Goal: Transaction & Acquisition: Purchase product/service

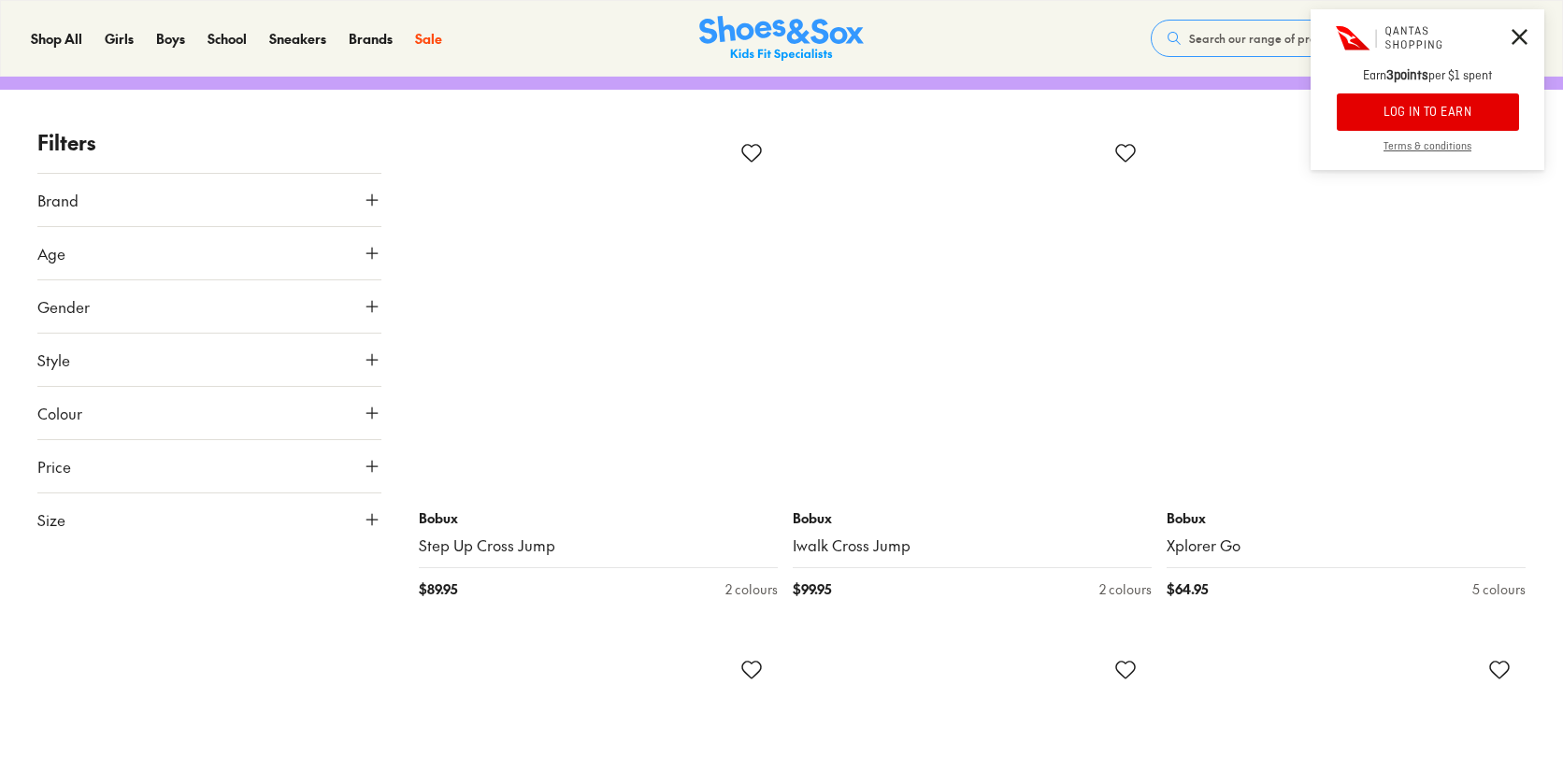
scroll to position [174, 0]
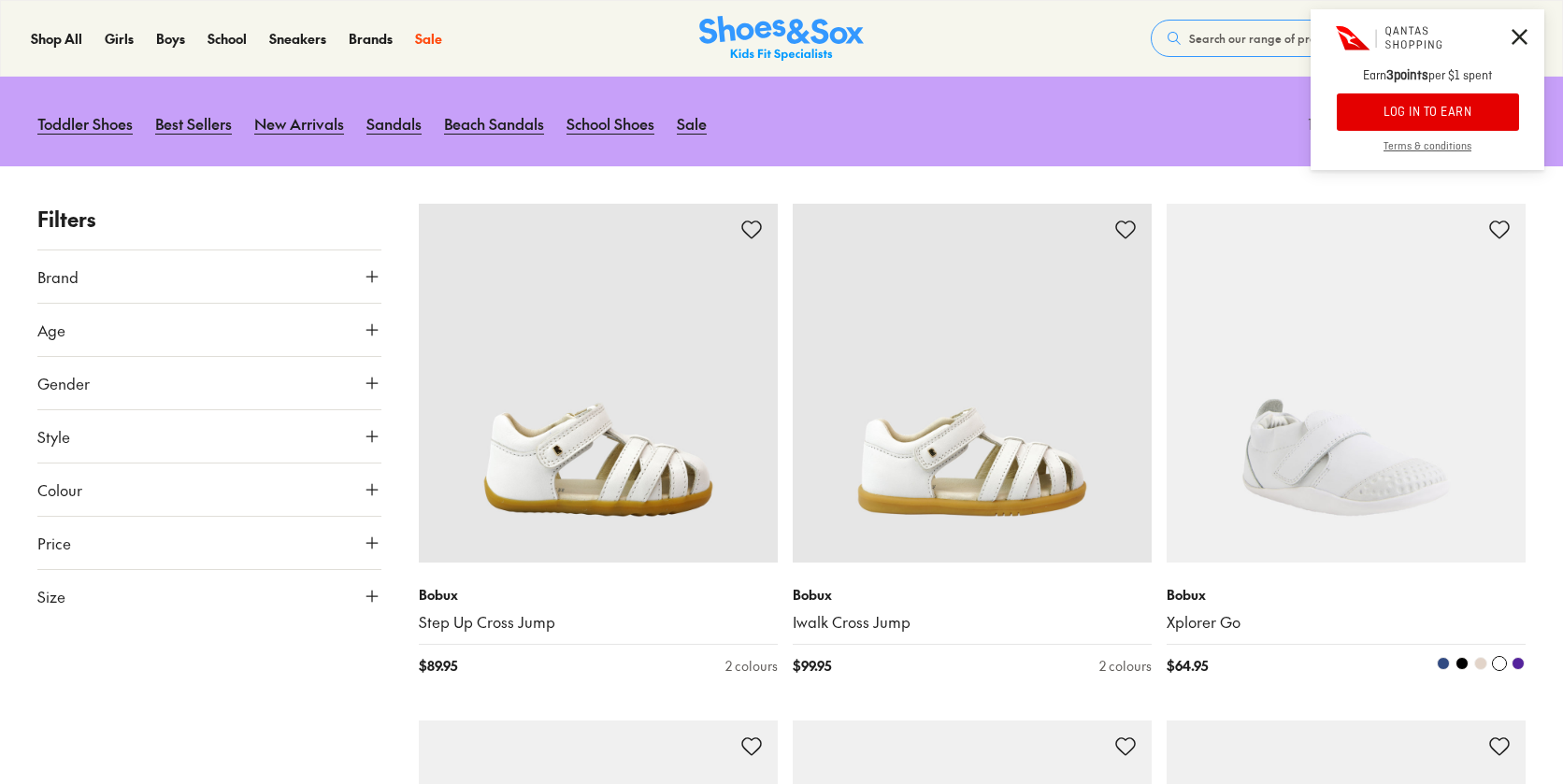
click at [1325, 497] on img at bounding box center [1347, 383] width 360 height 359
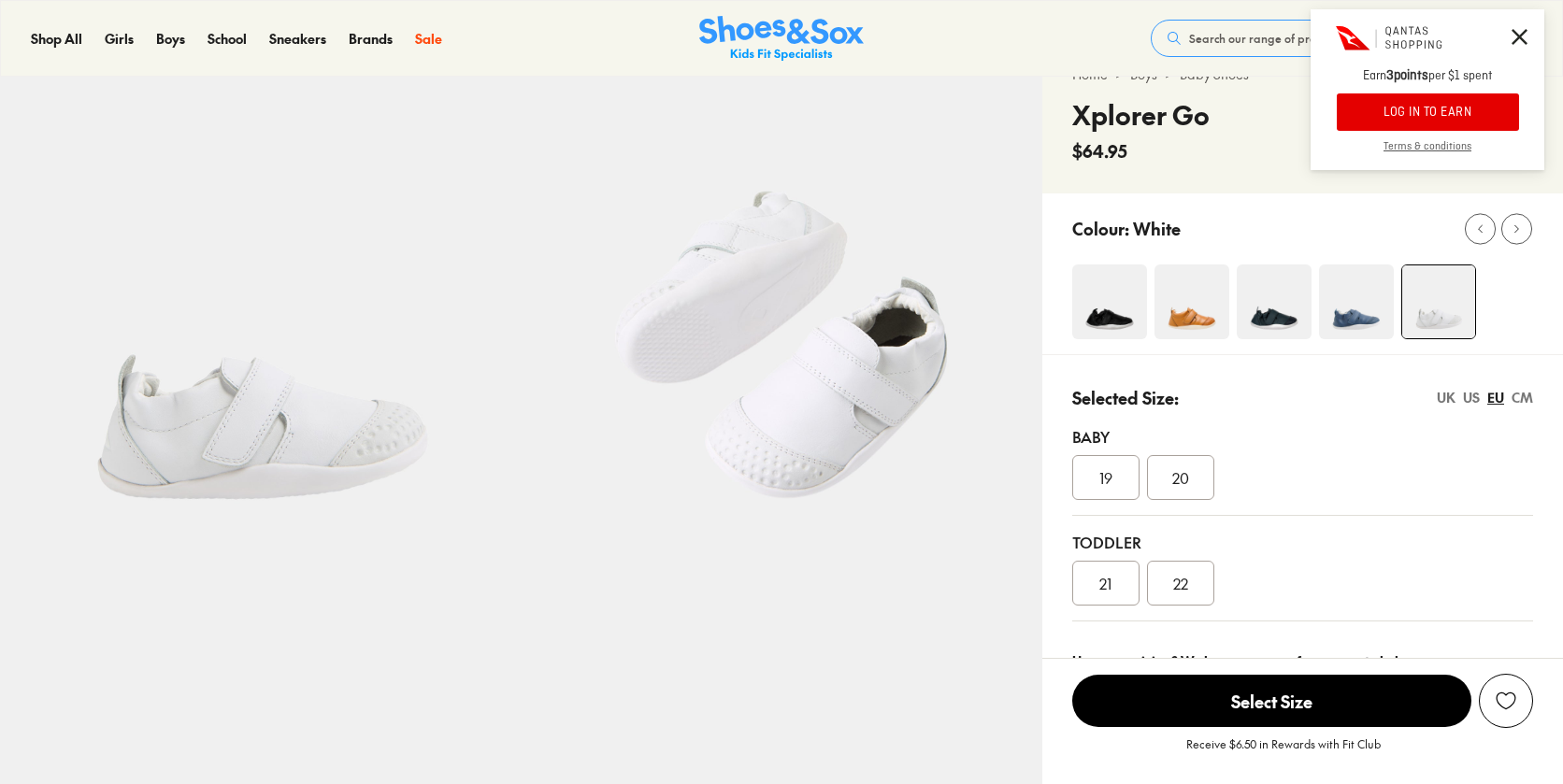
click at [1531, 397] on div "CM" at bounding box center [1523, 398] width 21 height 19
click at [1526, 396] on div "CM" at bounding box center [1523, 398] width 21 height 19
select select "*"
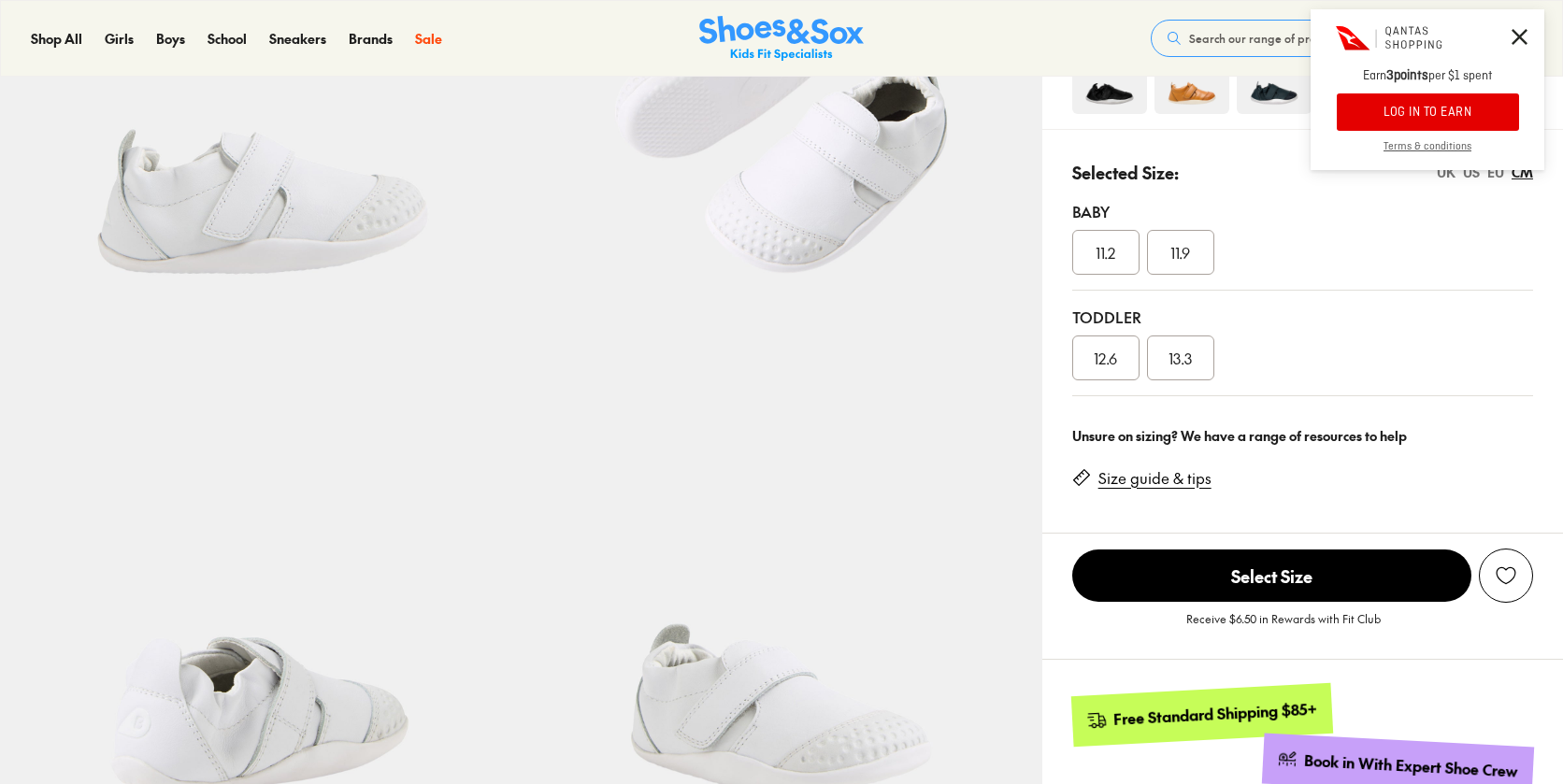
scroll to position [295, 0]
click at [1189, 482] on link "Size guide & tips" at bounding box center [1155, 477] width 113 height 20
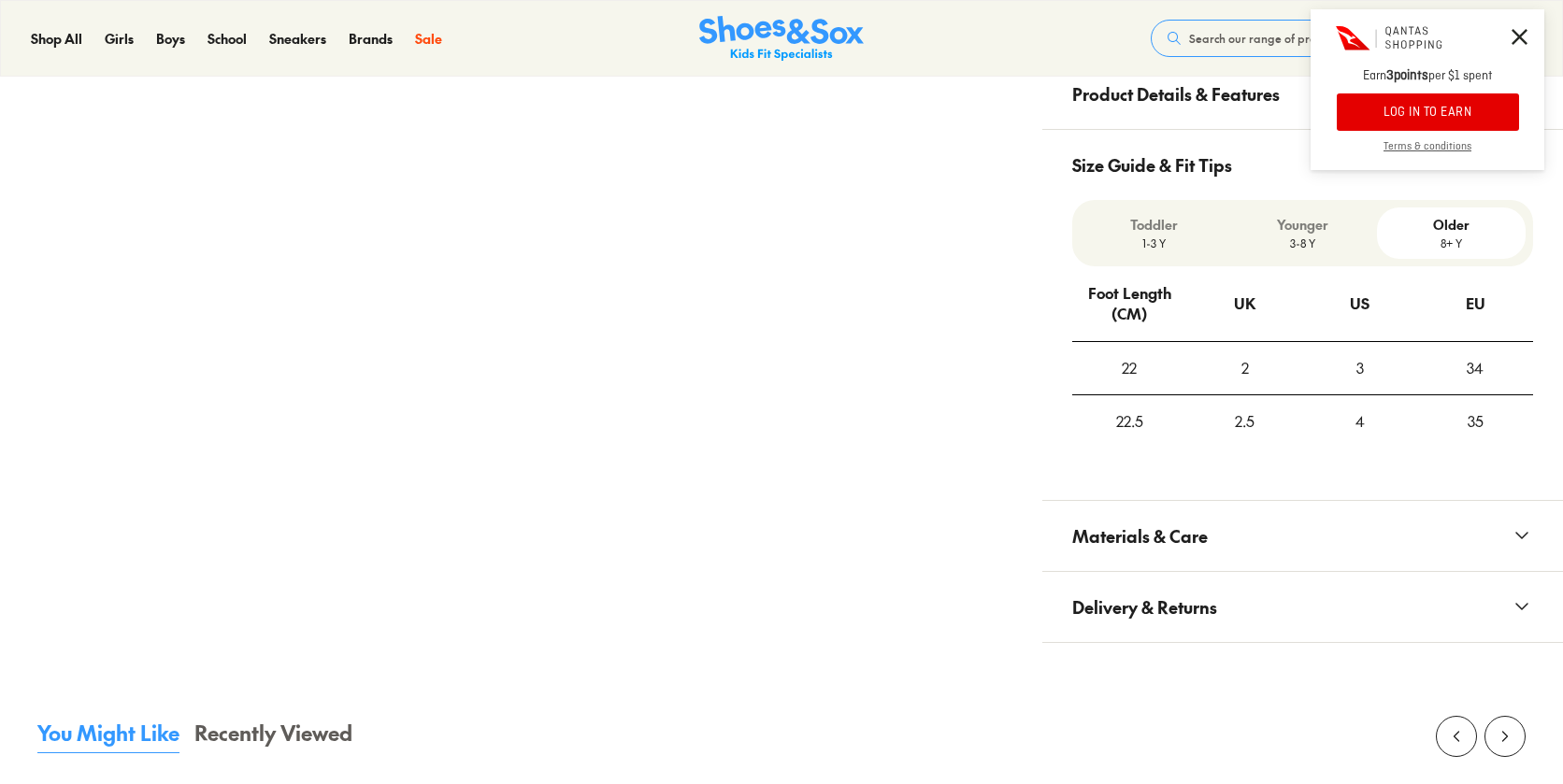
scroll to position [1093, 0]
